Goal: Download file/media

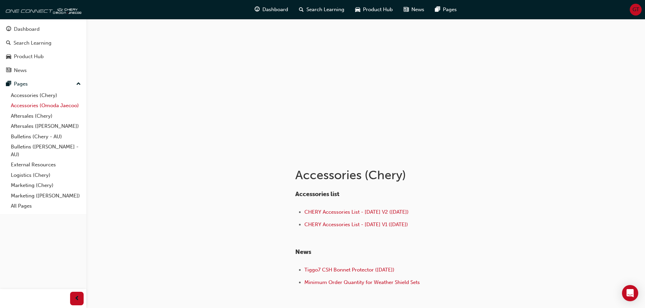
click at [63, 104] on link "Accessories (Omoda Jaecoo)" at bounding box center [46, 106] width 76 height 10
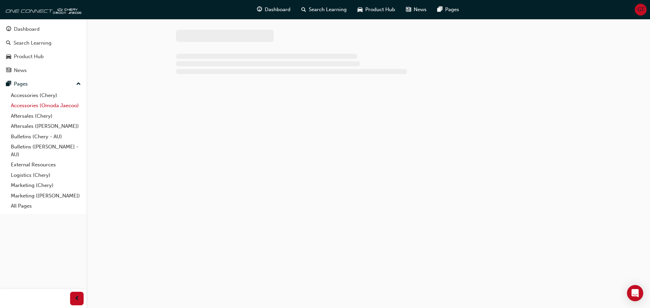
click at [63, 104] on link "Accessories (Omoda Jaecoo)" at bounding box center [46, 106] width 76 height 10
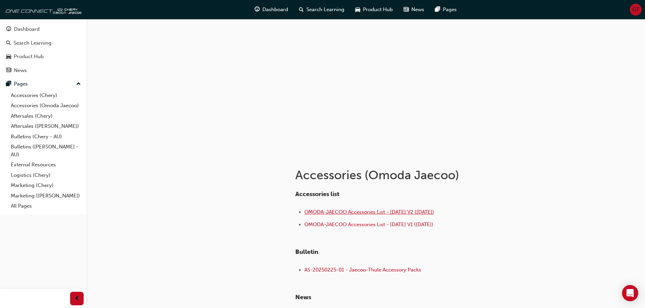
click at [367, 215] on span "OMODA-JAECOO Accessories List - [DATE] V2 ([DATE])" at bounding box center [369, 212] width 130 height 6
click at [43, 96] on link "Accessories (Chery)" at bounding box center [46, 95] width 76 height 10
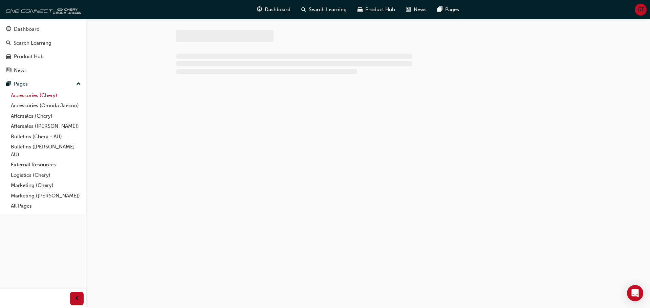
click at [43, 96] on link "Accessories (Chery)" at bounding box center [46, 95] width 76 height 10
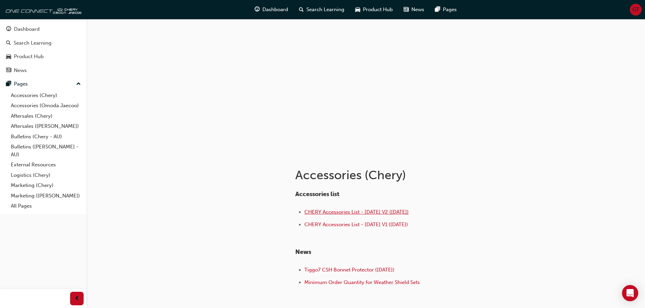
click at [348, 214] on span "CHERY Accessories List - [DATE] V2 ([DATE])" at bounding box center [356, 212] width 104 height 6
